Goal: Check status: Check status

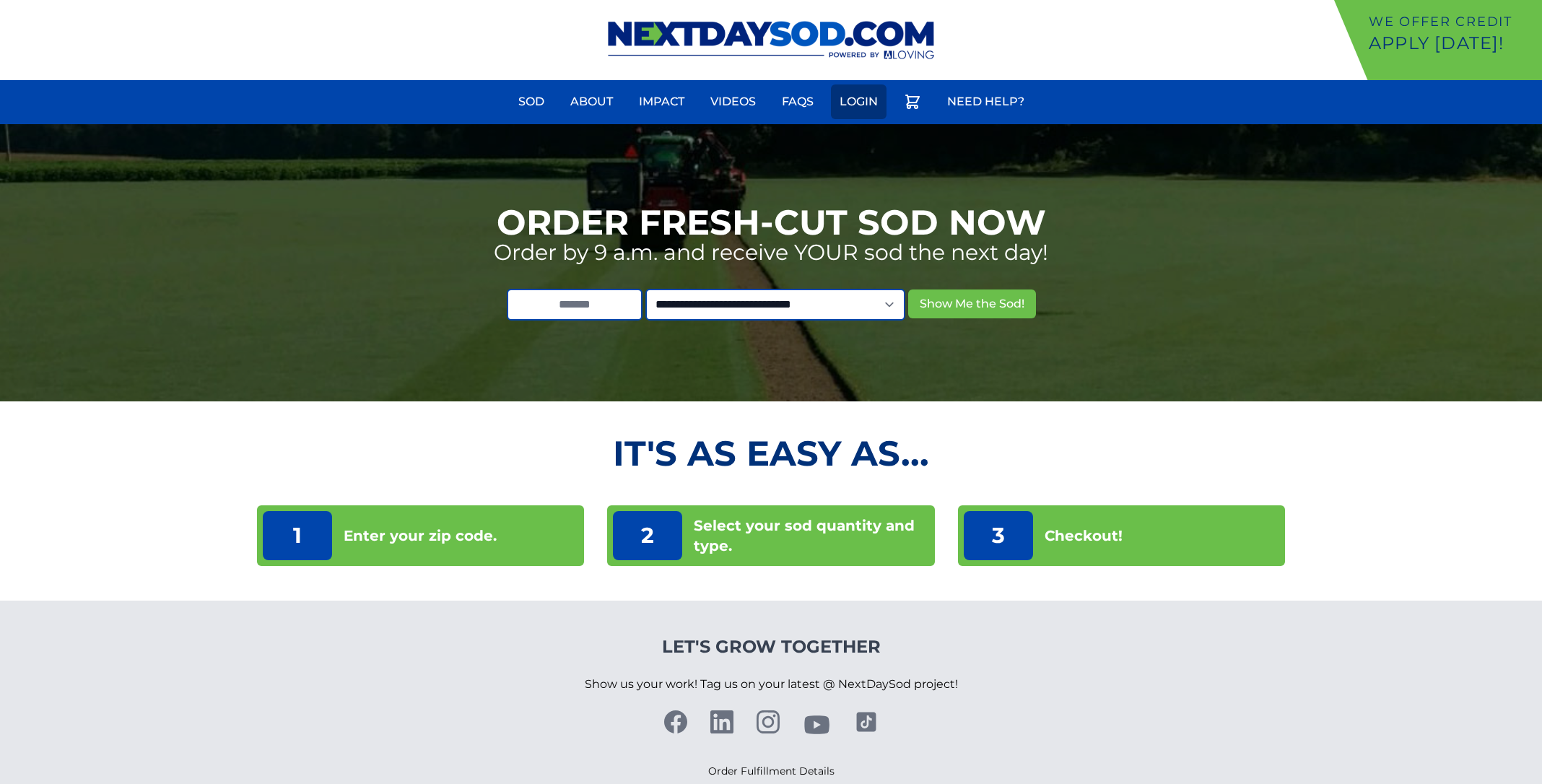
click at [859, 98] on link "Login" at bounding box center [859, 102] width 55 height 34
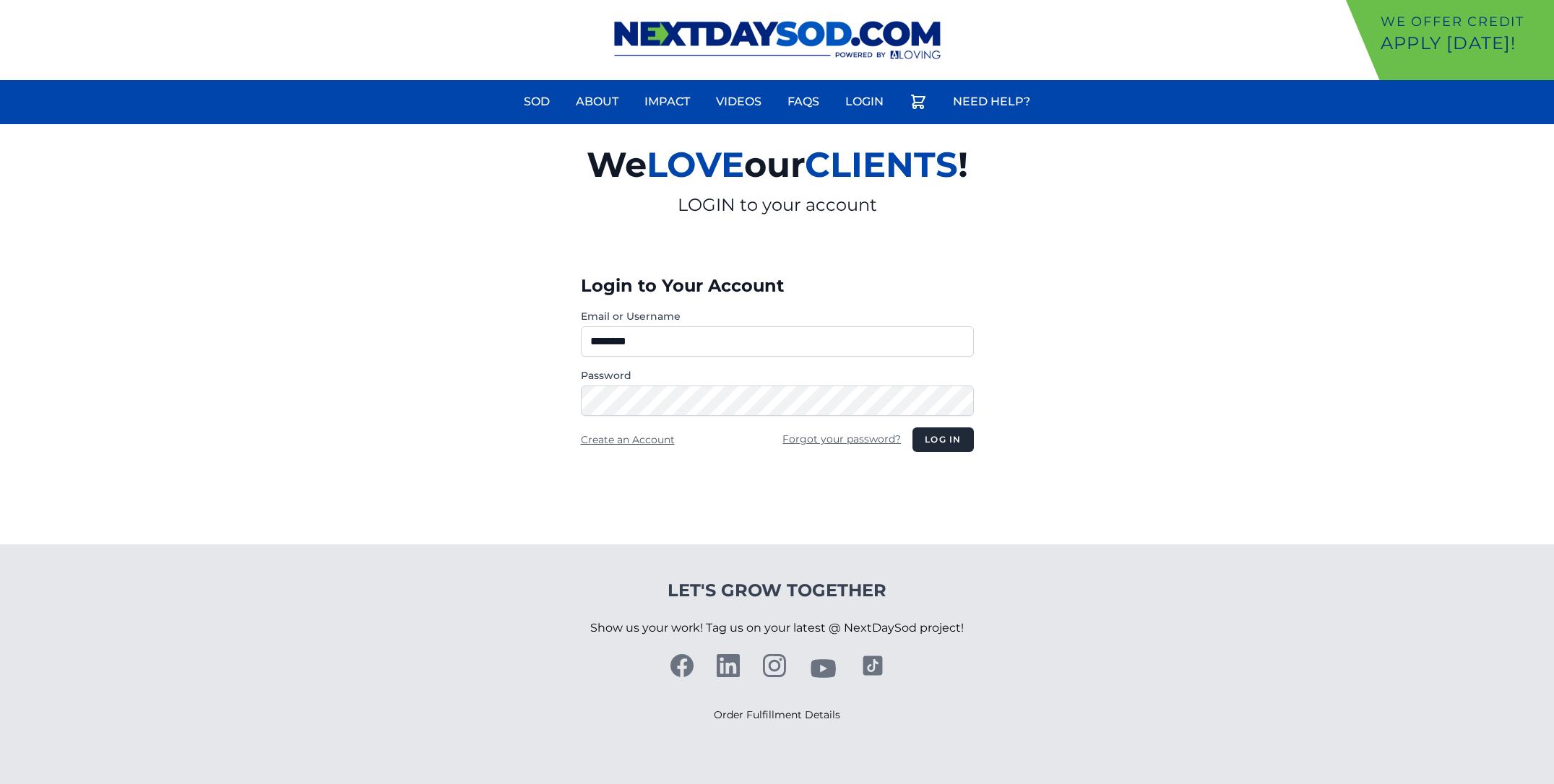
type input "********"
click at [926, 437] on button "Log in" at bounding box center [942, 439] width 61 height 25
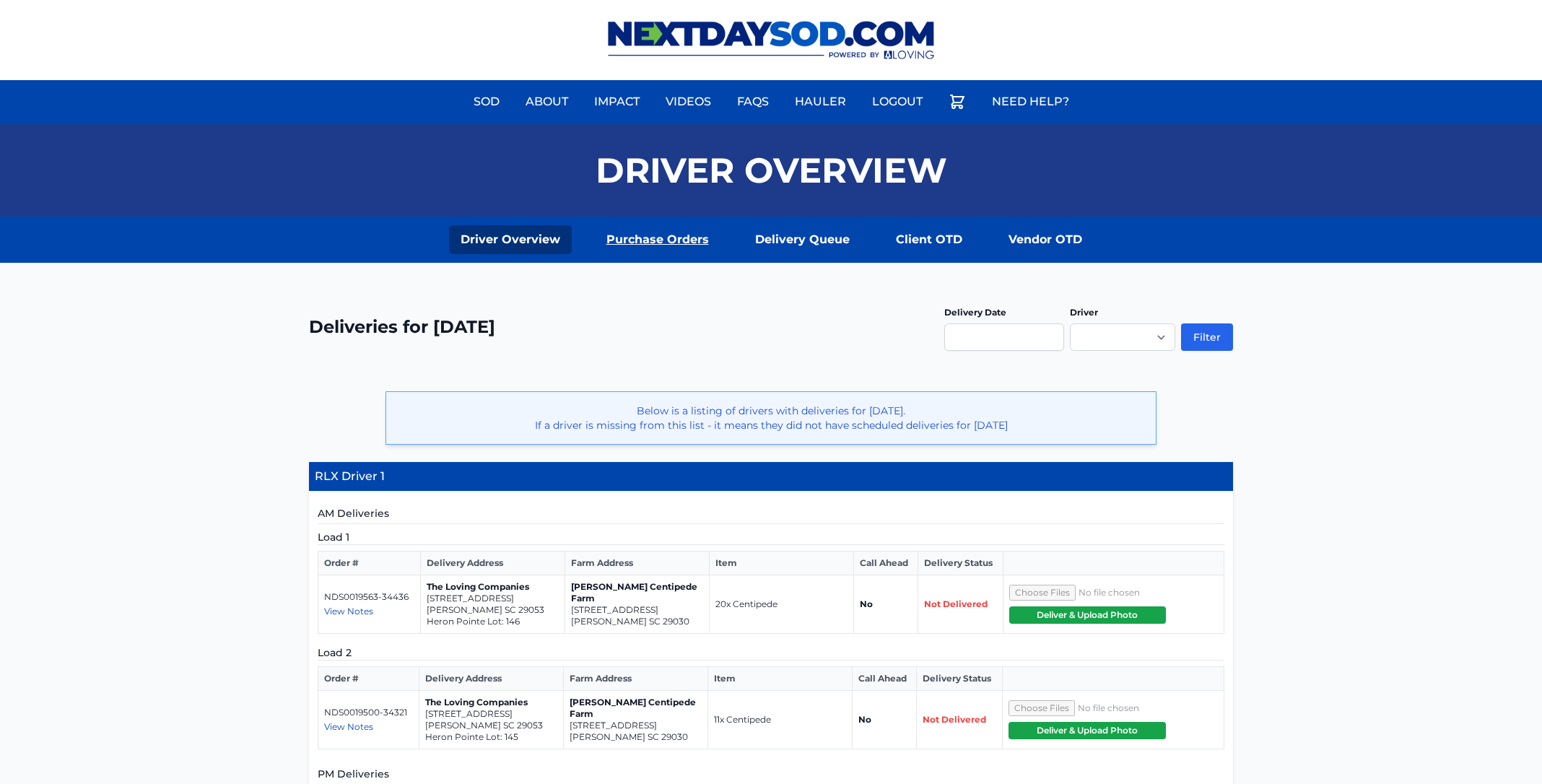
click at [671, 251] on link "Purchase Orders" at bounding box center [658, 240] width 125 height 29
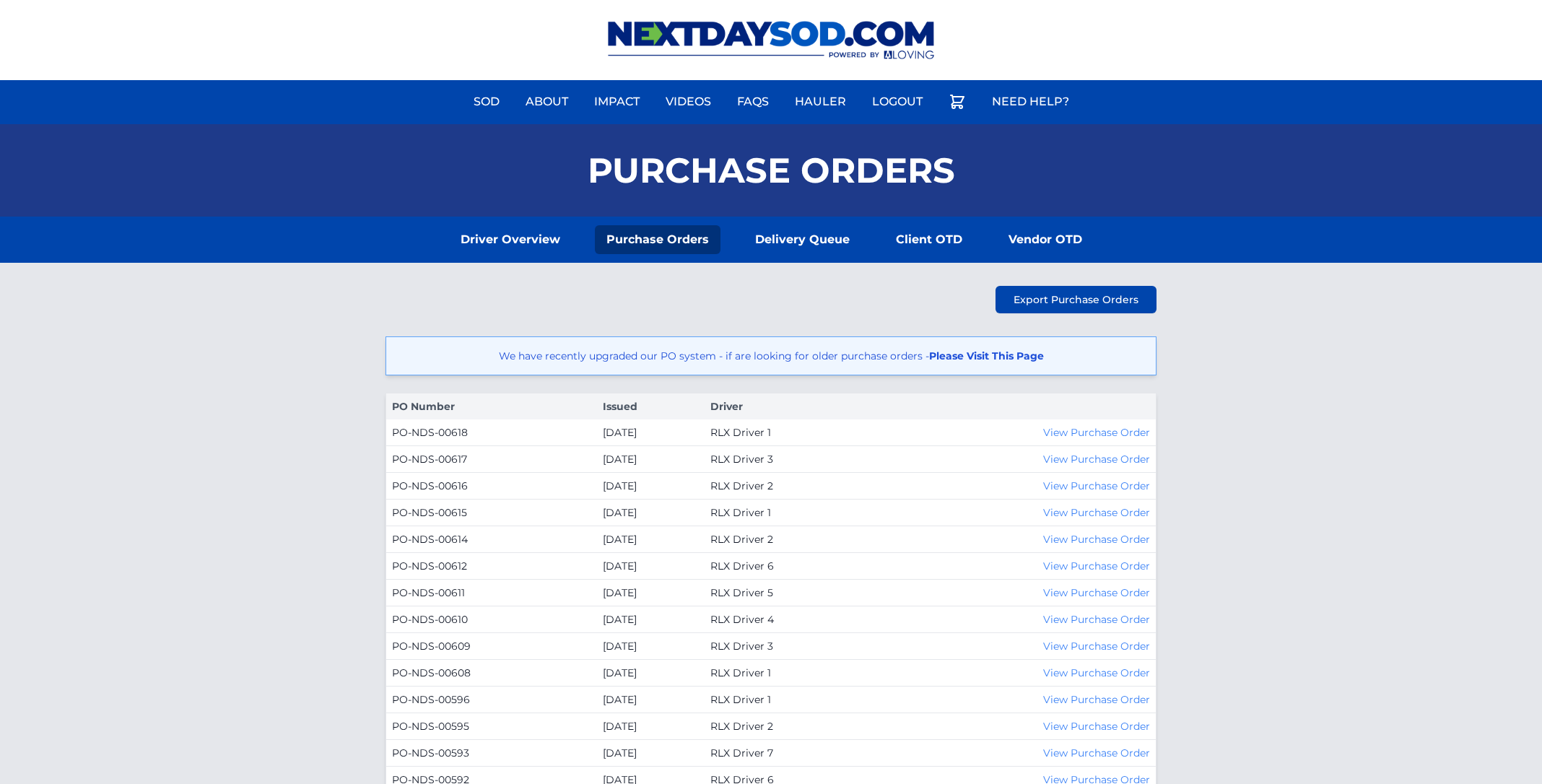
click at [1018, 358] on link "Please Visit This Page" at bounding box center [986, 355] width 115 height 13
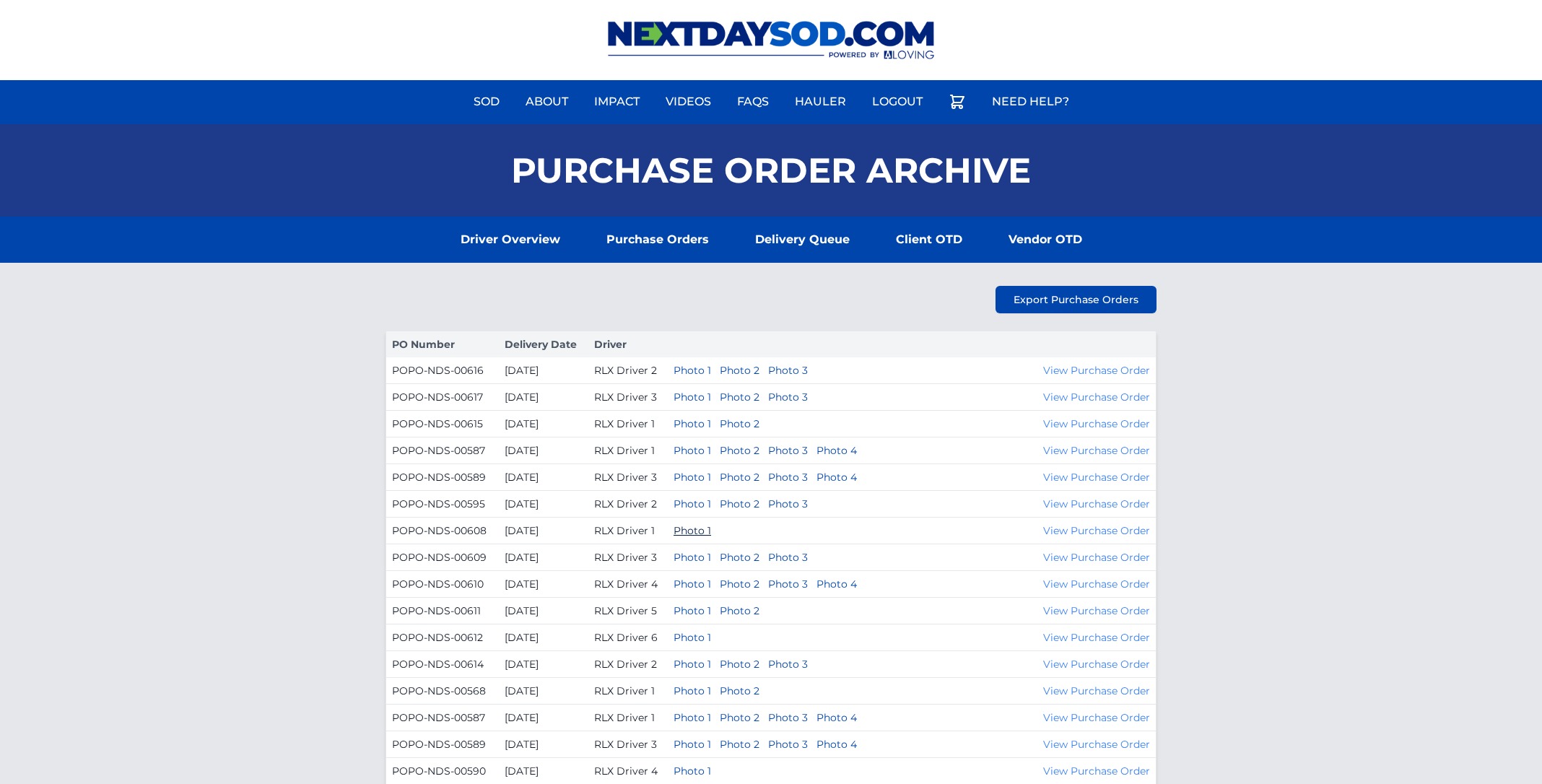
click at [702, 525] on button "Photo 1" at bounding box center [692, 530] width 37 height 14
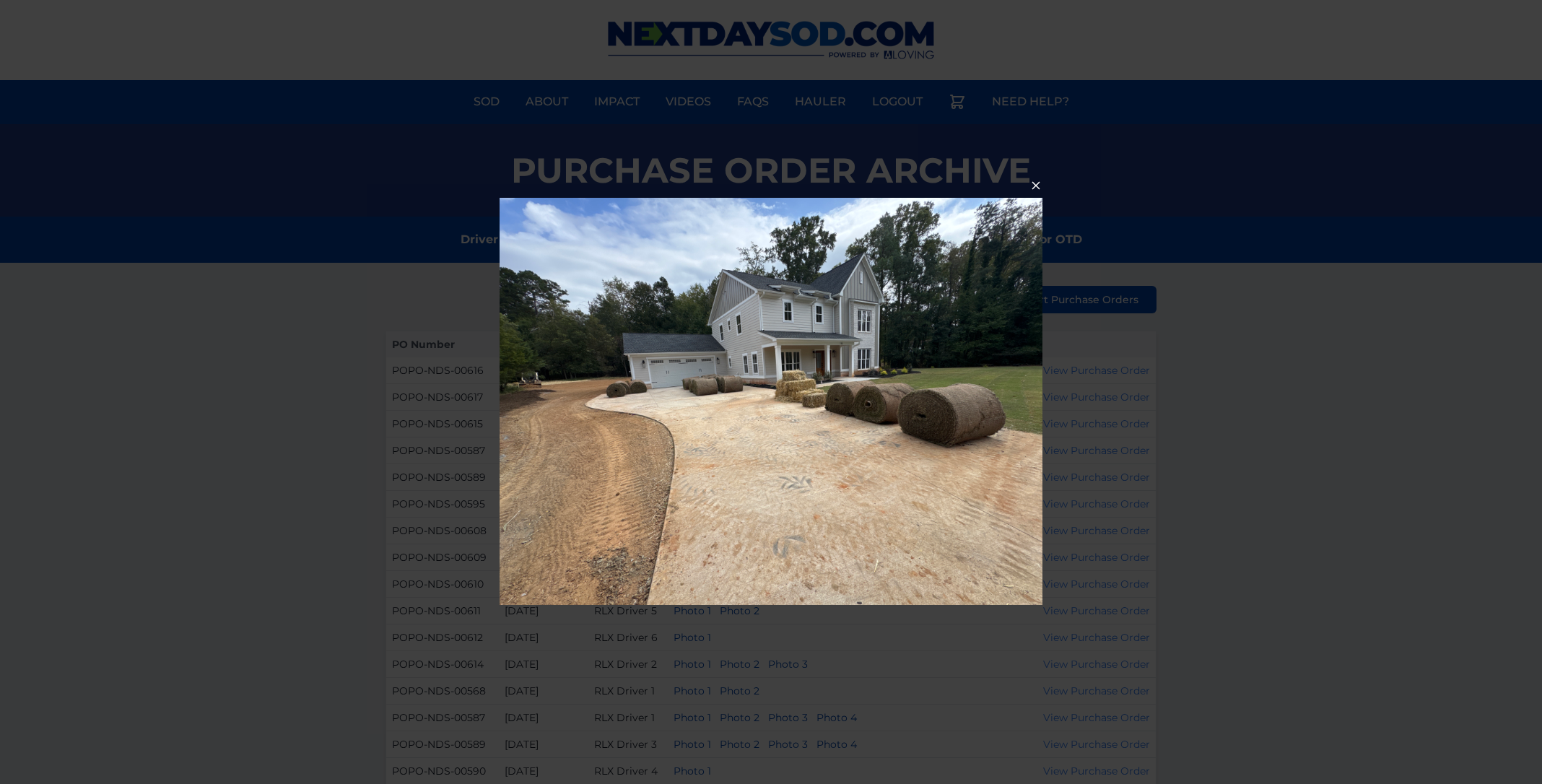
click at [1315, 479] on div at bounding box center [771, 392] width 1542 height 784
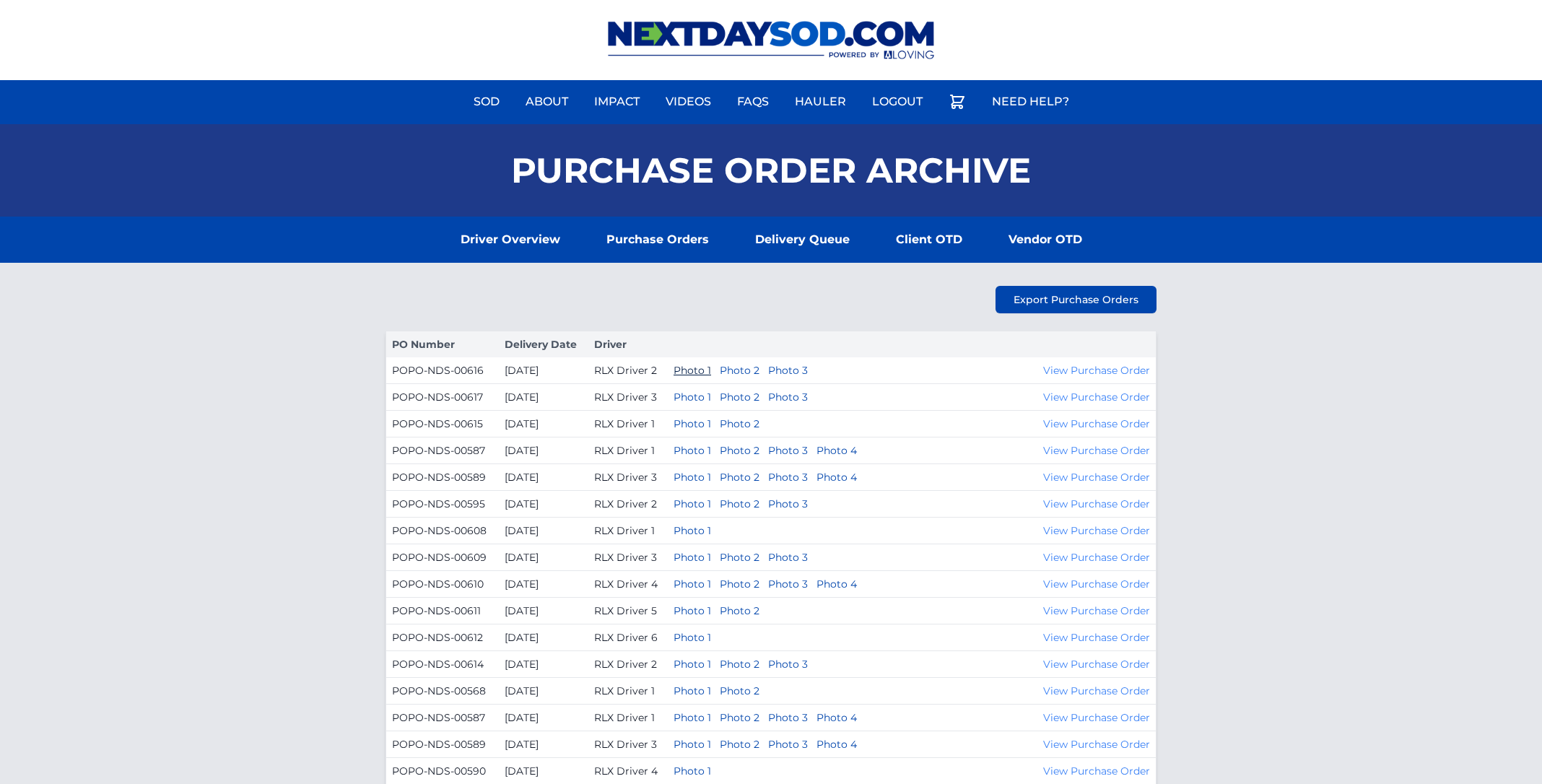
click at [710, 374] on button "Photo 1" at bounding box center [692, 370] width 37 height 14
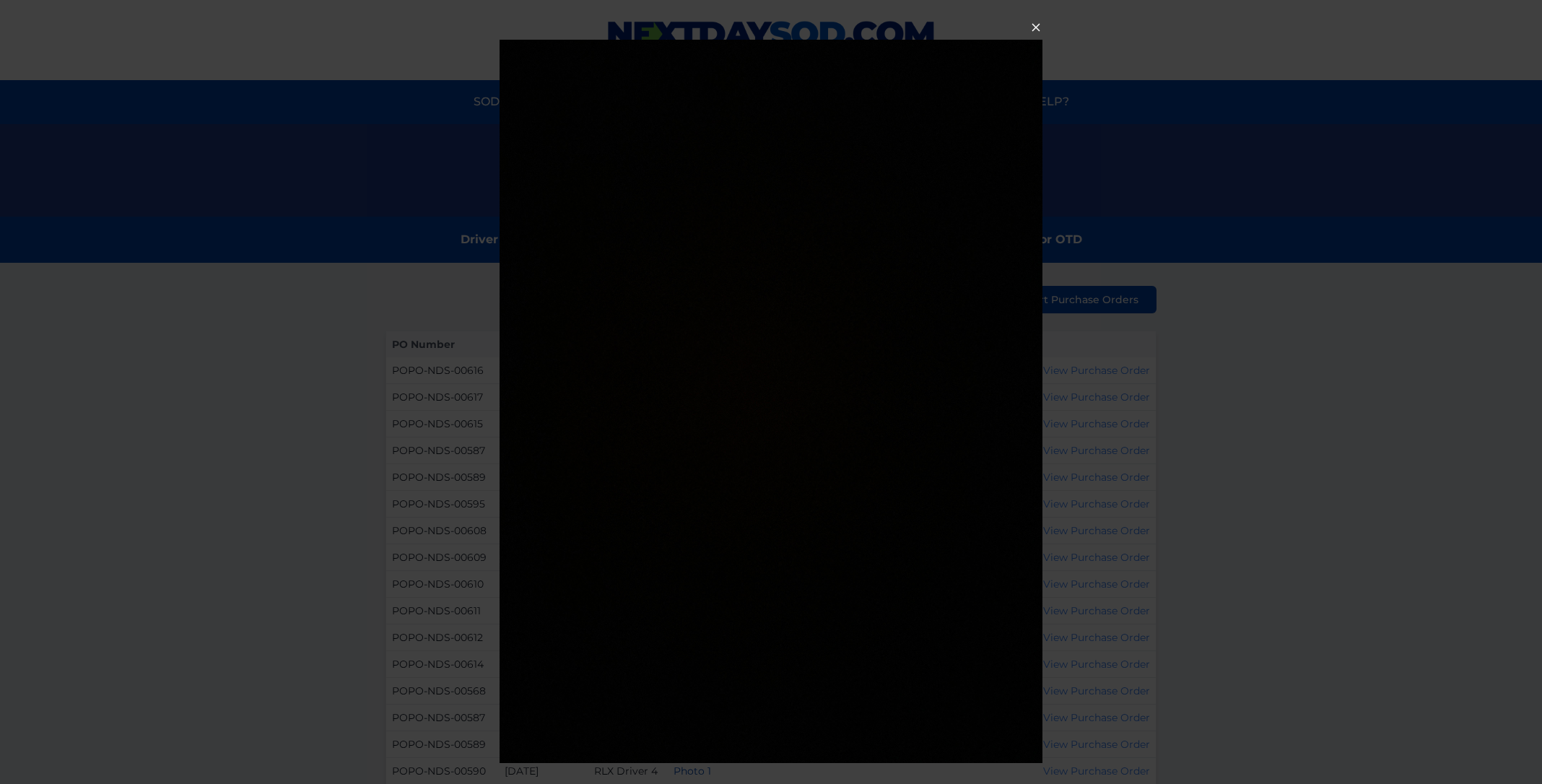
click at [1299, 422] on div at bounding box center [771, 392] width 1542 height 784
